Goal: Task Accomplishment & Management: Manage account settings

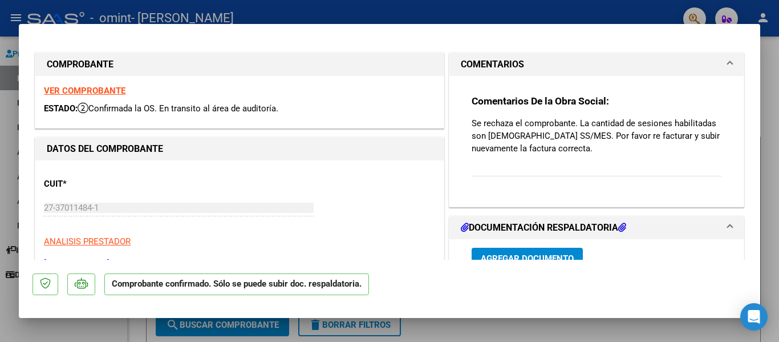
click at [467, 331] on div at bounding box center [389, 171] width 779 height 342
type input "$ 0,00"
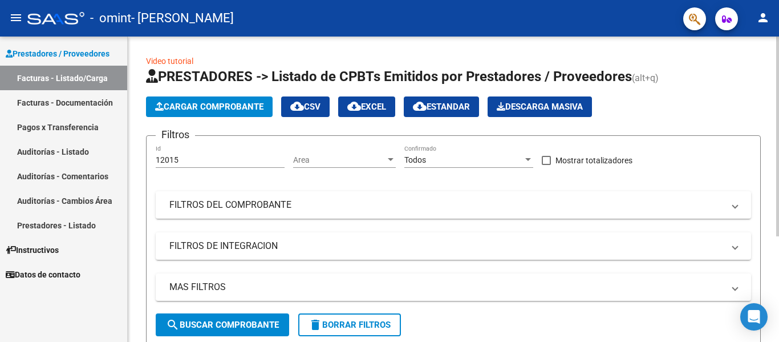
drag, startPoint x: 696, startPoint y: 210, endPoint x: 284, endPoint y: 89, distance: 429.4
click at [284, 89] on app-list-header "PRESTADORES -> Listado de CPBTs Emitidos por Prestadores / Proveedores (alt+q) …" at bounding box center [453, 206] width 615 height 278
click at [46, 81] on link "Facturas - Listado/Carga" at bounding box center [63, 78] width 127 height 25
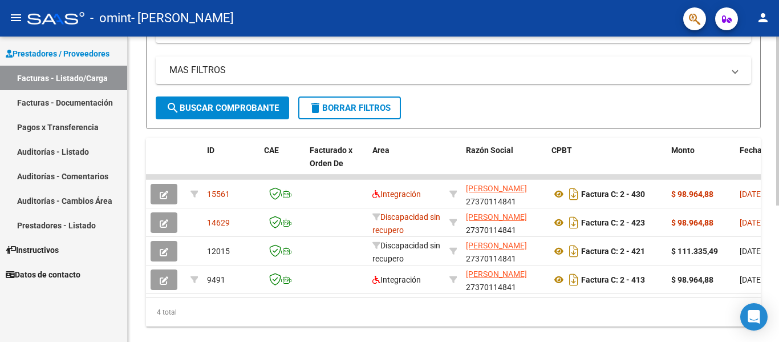
scroll to position [241, 0]
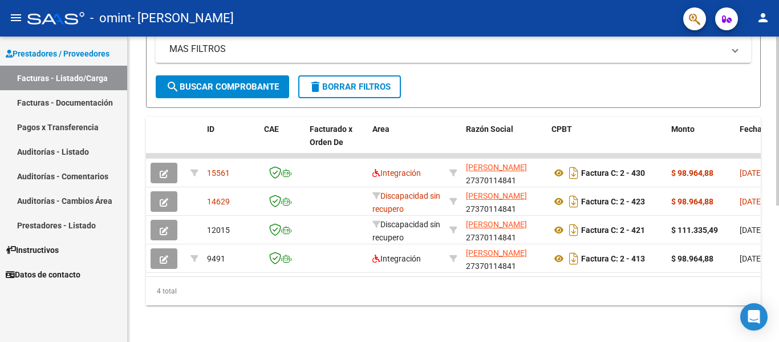
click at [779, 198] on div at bounding box center [777, 257] width 3 height 169
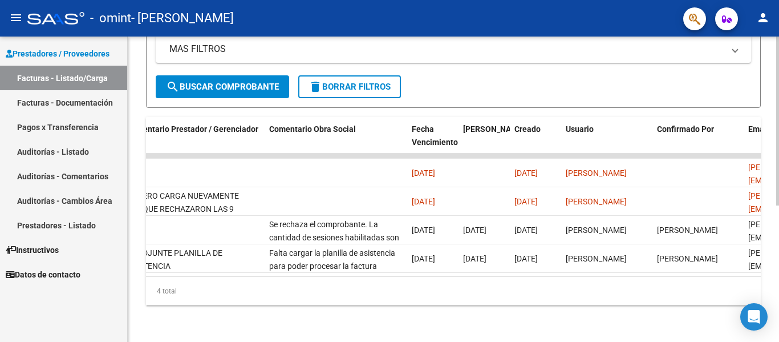
scroll to position [0, 1790]
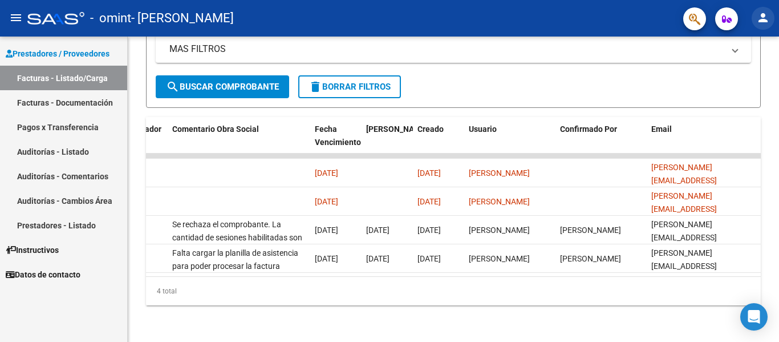
click at [758, 20] on mat-icon "person" at bounding box center [763, 18] width 14 height 14
click at [19, 24] on div at bounding box center [389, 171] width 779 height 342
click at [41, 278] on span "Datos de contacto" at bounding box center [43, 274] width 75 height 13
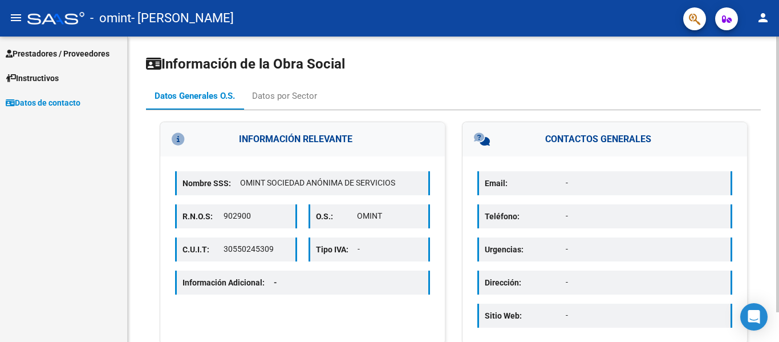
click at [771, 0] on html "menu - omint - [PERSON_NAME] person Prestadores / Proveedores Facturas - Listad…" at bounding box center [389, 171] width 779 height 342
click at [290, 99] on div "Datos por Sector" at bounding box center [284, 96] width 65 height 13
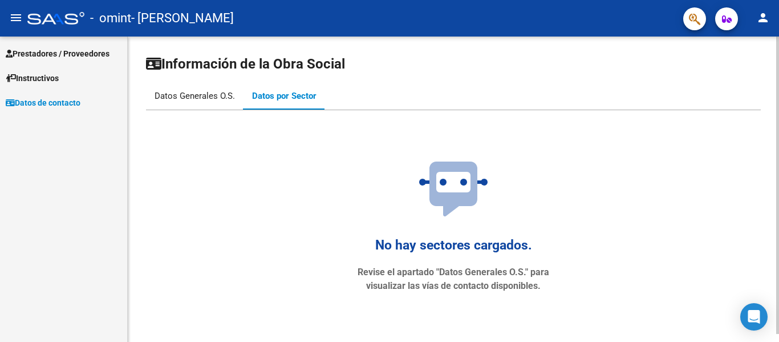
click at [204, 99] on div "Datos Generales O.S." at bounding box center [195, 96] width 80 height 13
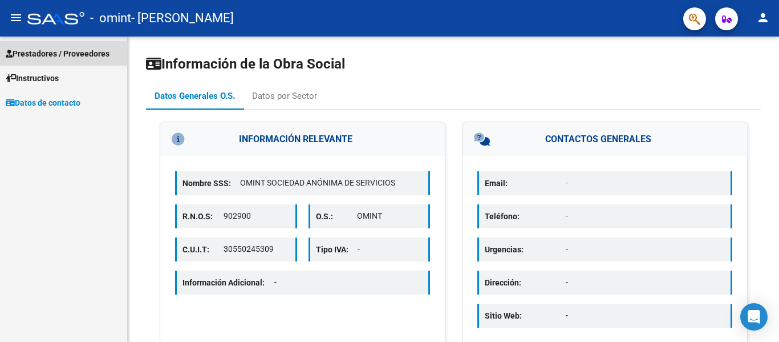
click at [95, 50] on span "Prestadores / Proveedores" at bounding box center [58, 53] width 104 height 13
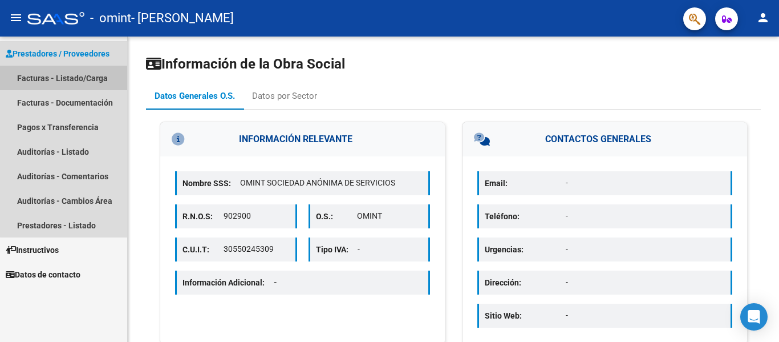
click at [93, 79] on link "Facturas - Listado/Carga" at bounding box center [63, 78] width 127 height 25
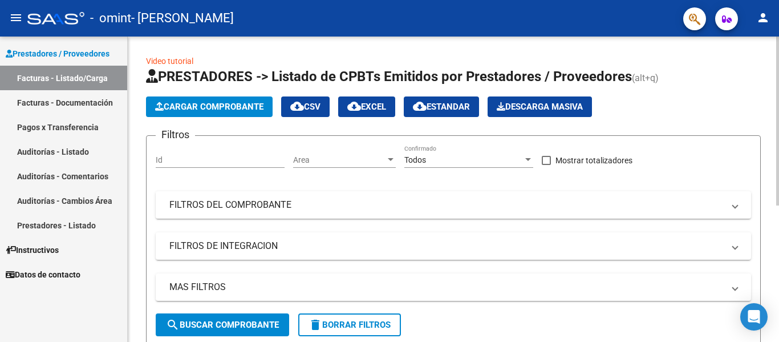
scroll to position [247, 0]
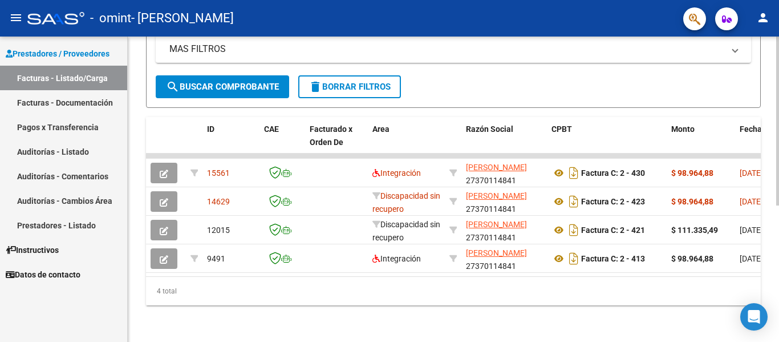
click at [779, 318] on div at bounding box center [777, 189] width 3 height 305
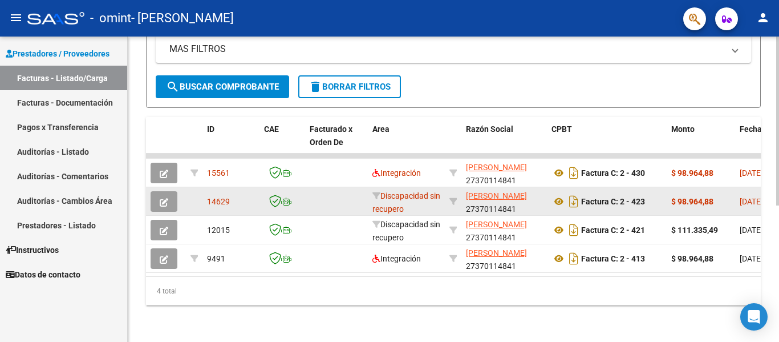
drag, startPoint x: 240, startPoint y: 196, endPoint x: 246, endPoint y: 204, distance: 10.2
click at [246, 204] on datatable-body-cell "14629" at bounding box center [231, 201] width 57 height 28
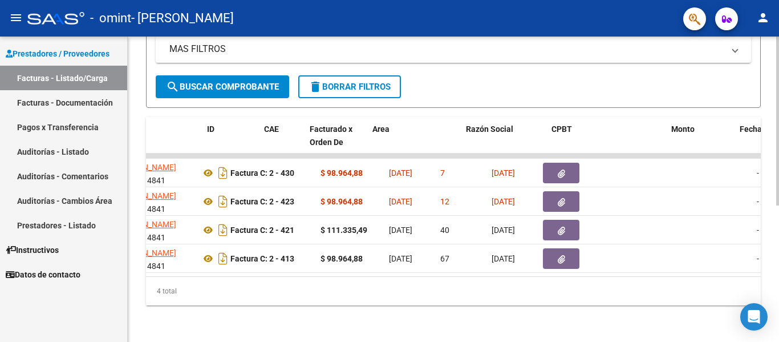
scroll to position [0, 0]
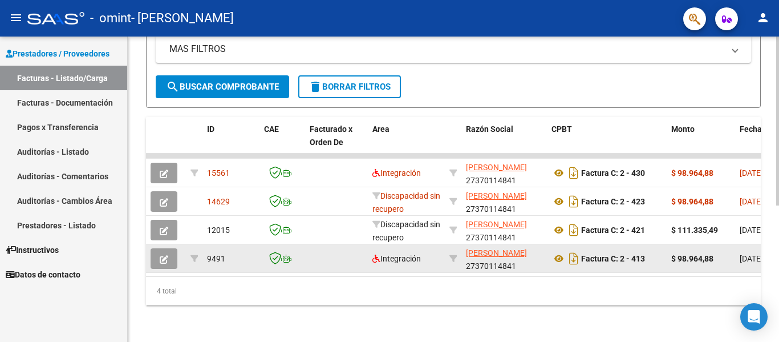
drag, startPoint x: 278, startPoint y: 266, endPoint x: 346, endPoint y: 252, distance: 69.8
click at [346, 265] on datatable-selection "15561 Integración [PERSON_NAME] 27370114841 Factura C: 2 - 430 $ 98.964,88 [DAT…" at bounding box center [453, 269] width 615 height 9
